Goal: Information Seeking & Learning: Learn about a topic

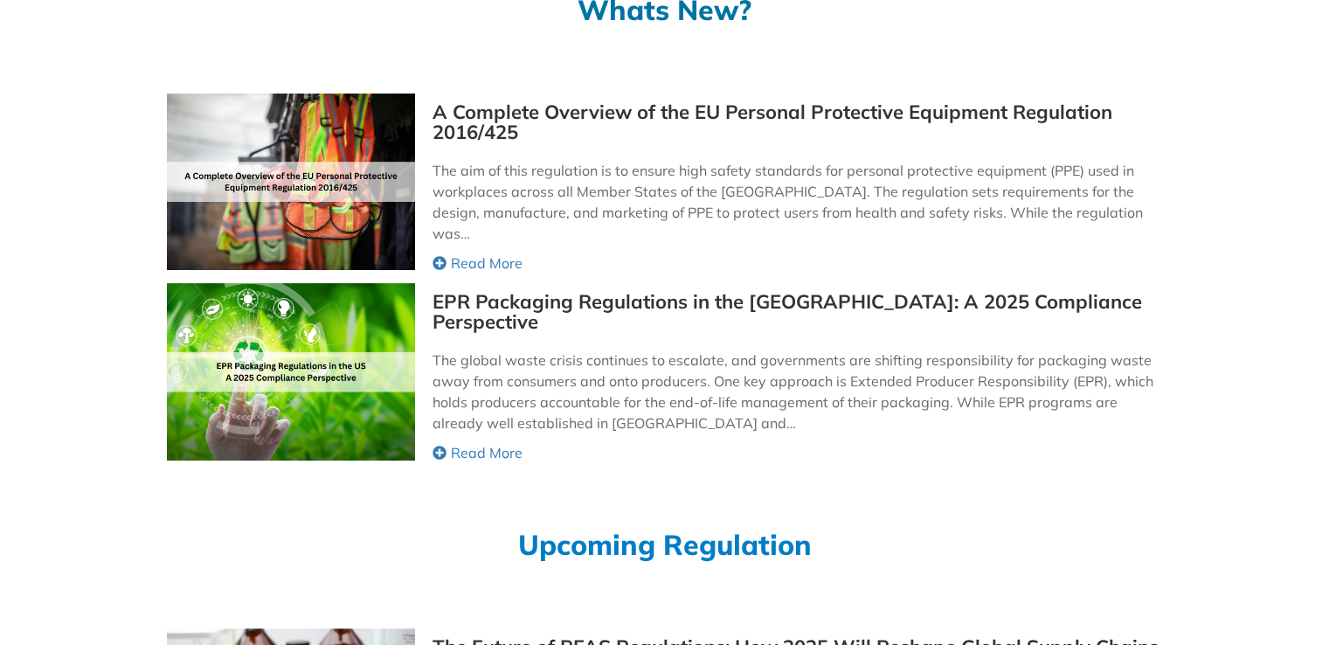
scroll to position [341, 0]
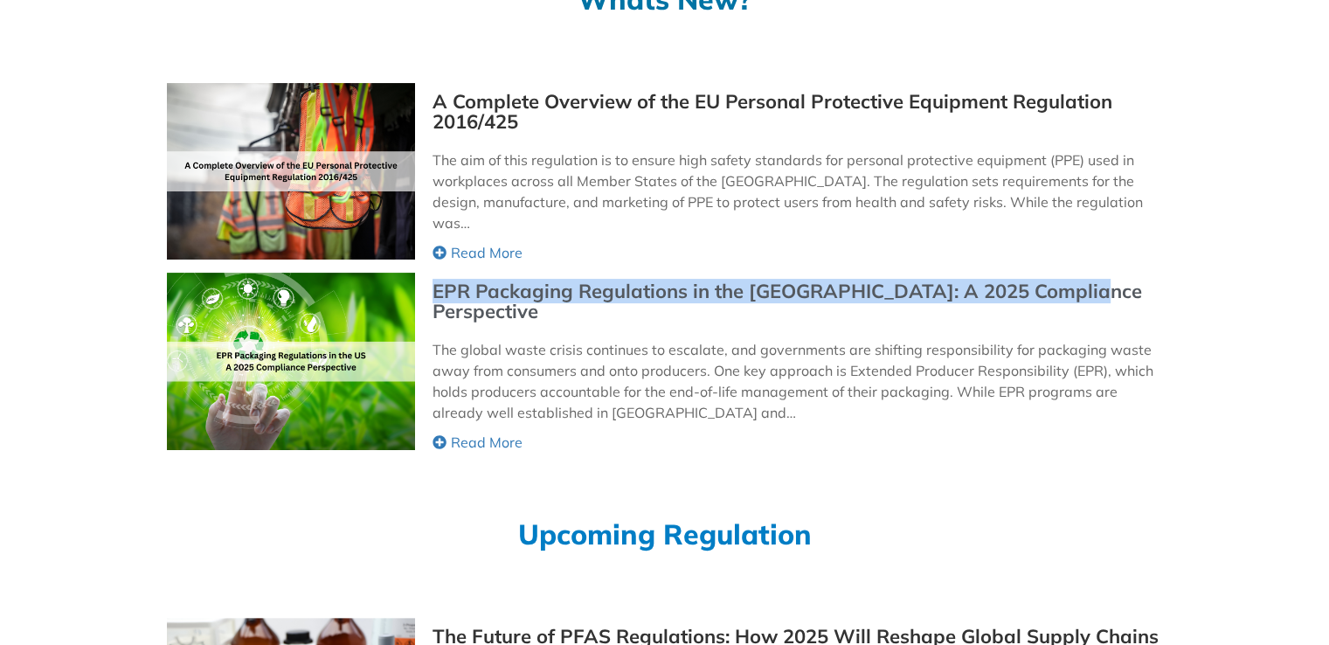
drag, startPoint x: 1087, startPoint y: 286, endPoint x: 438, endPoint y: 286, distance: 649.9
click at [438, 286] on div "EPR Packaging Regulations in the [GEOGRAPHIC_DATA]: A 2025 Compliance Perspecti…" at bounding box center [796, 301] width 728 height 40
copy link "EPR Packaging Regulations in the [GEOGRAPHIC_DATA]: A 2025 Compliance Perspecti…"
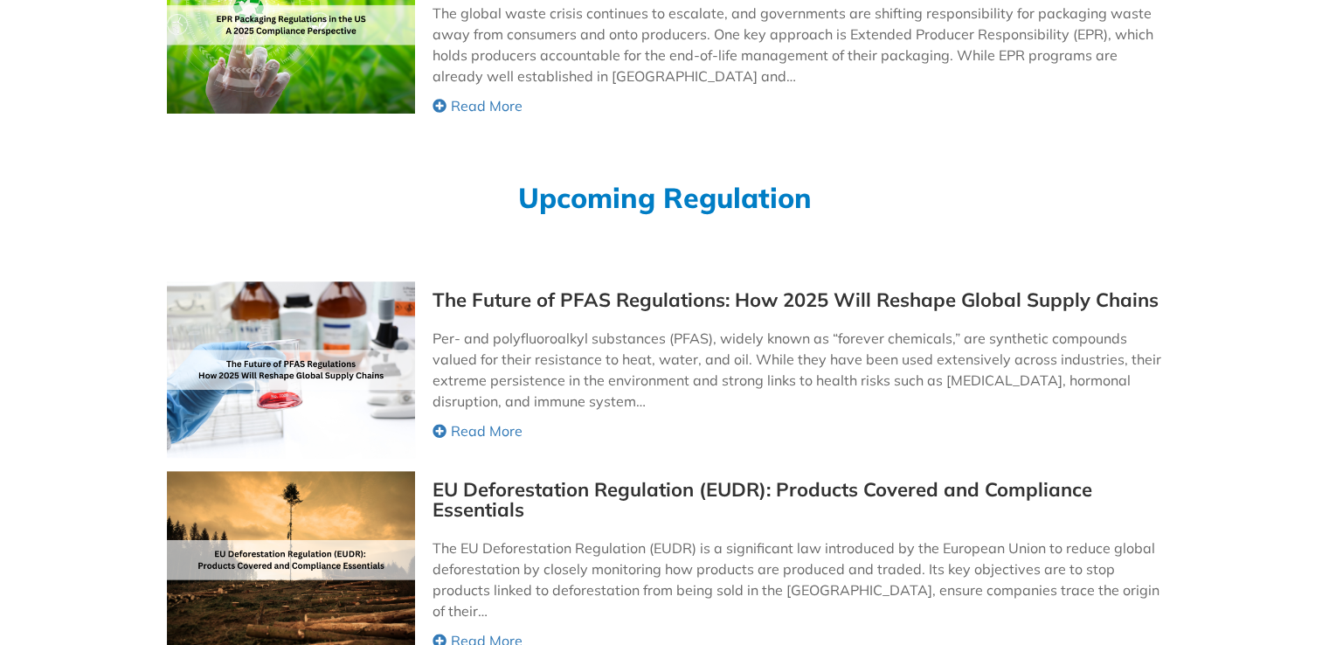
scroll to position [708, 0]
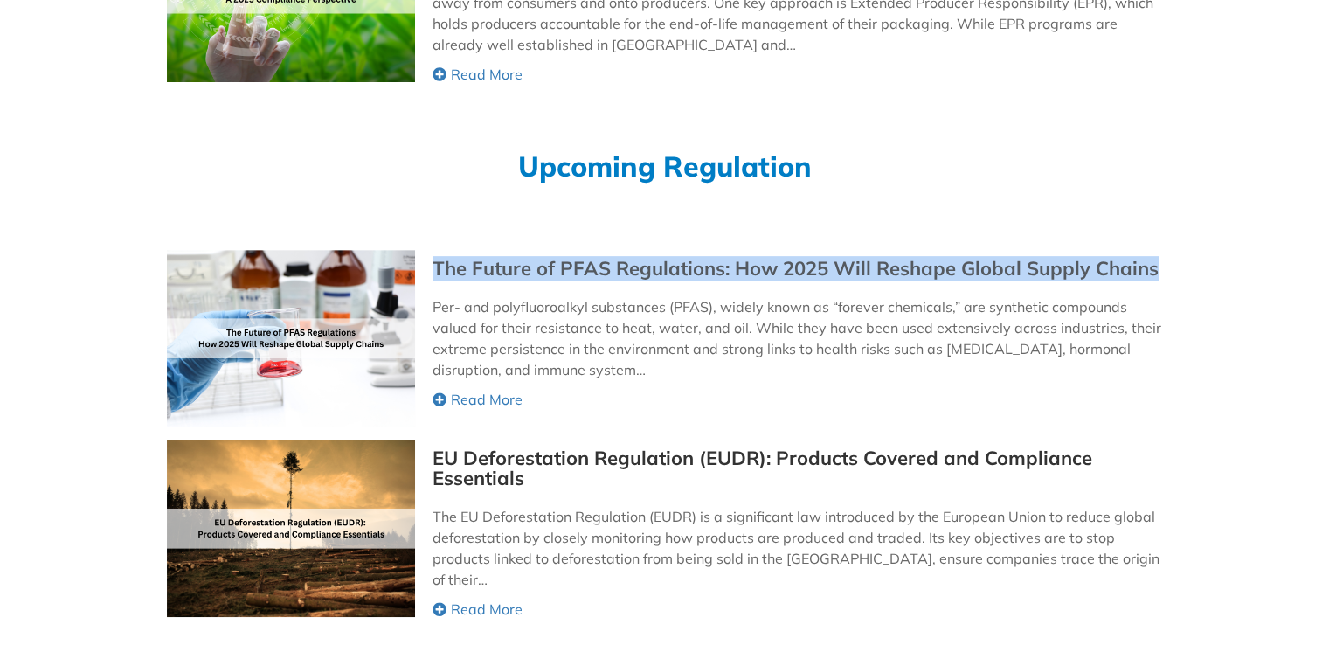
drag, startPoint x: 1172, startPoint y: 262, endPoint x: 436, endPoint y: 277, distance: 736.5
click at [436, 277] on div "Whats New? All Posts Blog Compliance Documentation Conflict Minerals ESG Ethica…" at bounding box center [664, 168] width 1329 height 1601
copy link "The Future of PFAS Regulations: How 2025 Will Reshape Global Supply Chains"
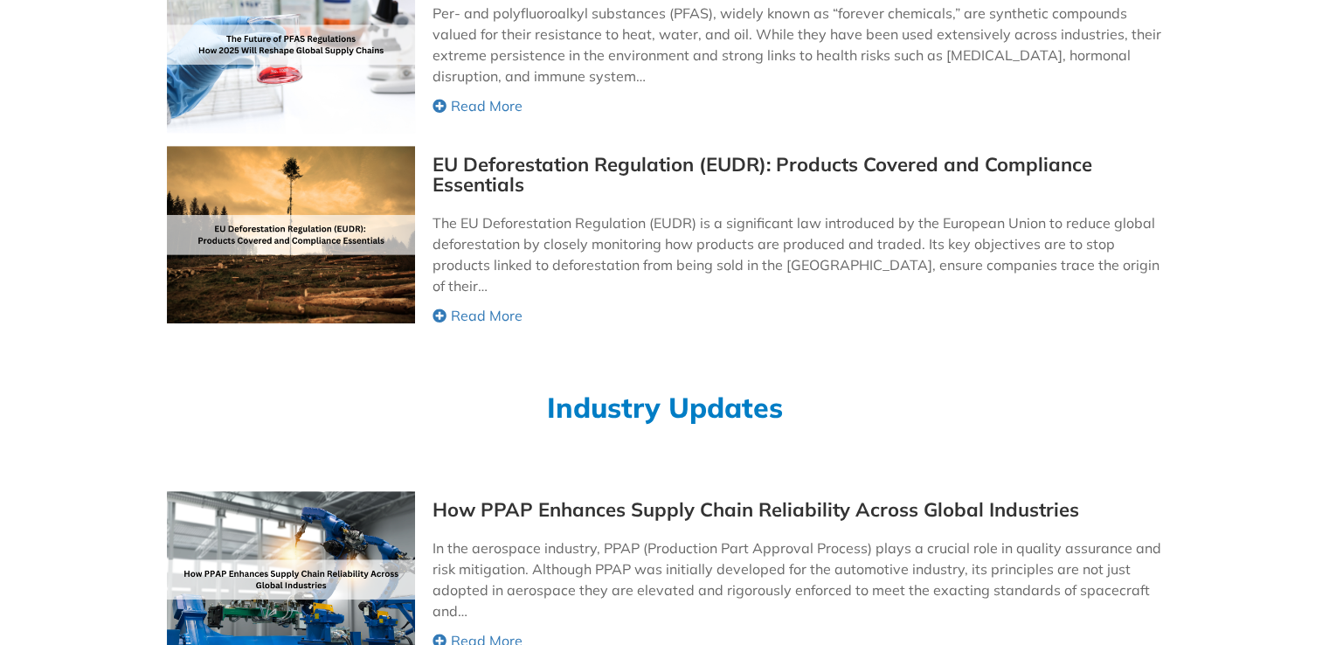
scroll to position [1004, 0]
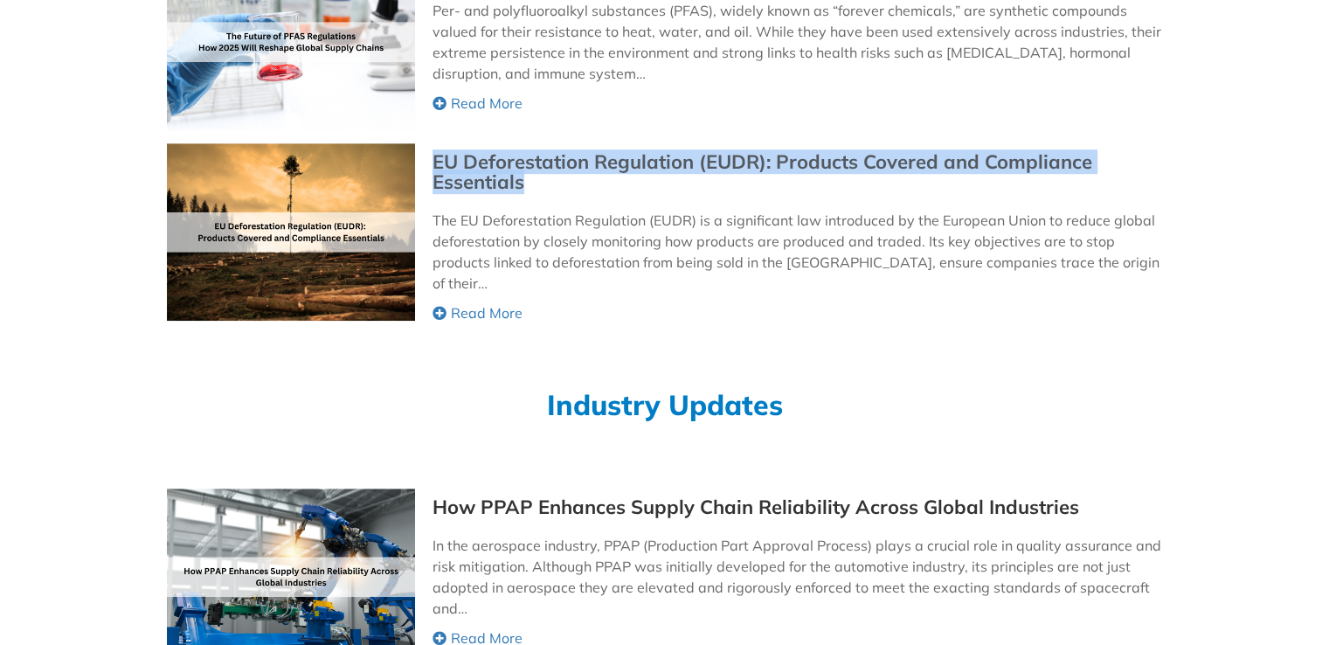
drag, startPoint x: 426, startPoint y: 161, endPoint x: 563, endPoint y: 186, distance: 138.6
click at [563, 186] on div "EU Deforestation Regulation (EUDR): Products Covered and Compliance Essentials …" at bounding box center [664, 233] width 995 height 180
copy link "EU Deforestation Regulation (EUDR): Products Covered and Compliance Essentials"
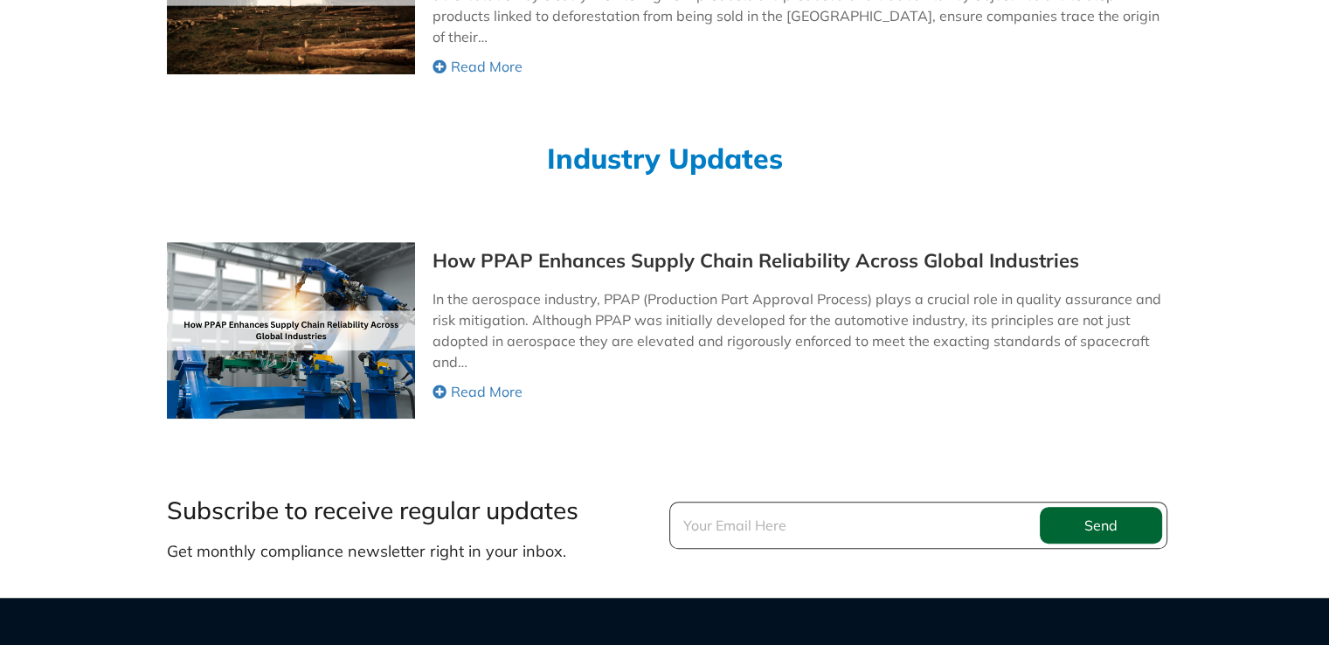
scroll to position [1317, 0]
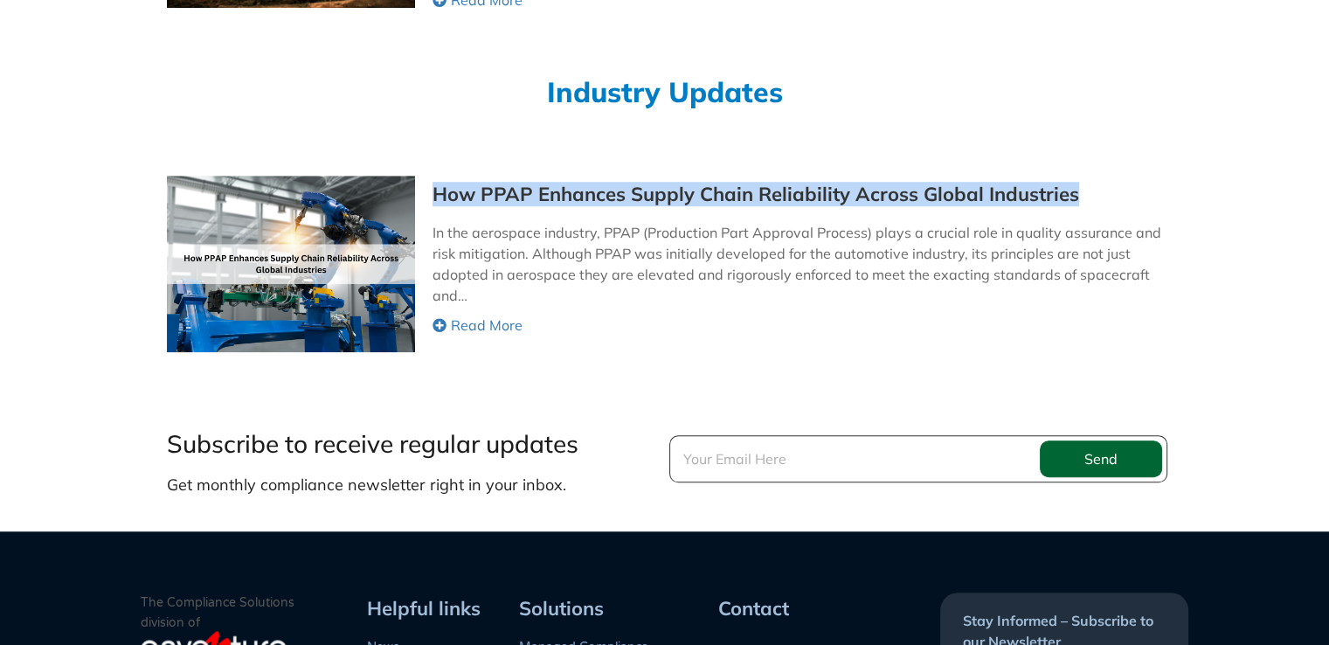
drag, startPoint x: 1091, startPoint y: 197, endPoint x: 428, endPoint y: 190, distance: 663.0
click at [428, 190] on div "How PPAP Enhances Supply Chain Reliability Across Global Industries In the aero…" at bounding box center [664, 264] width 995 height 176
copy link "How PPAP Enhances Supply Chain Reliability Across Global Industries"
